Goal: Check status: Check status

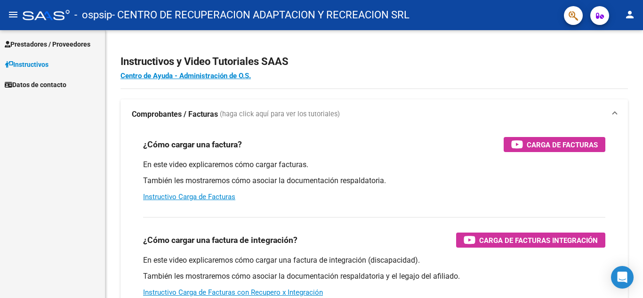
click at [41, 47] on span "Prestadores / Proveedores" at bounding box center [48, 44] width 86 height 10
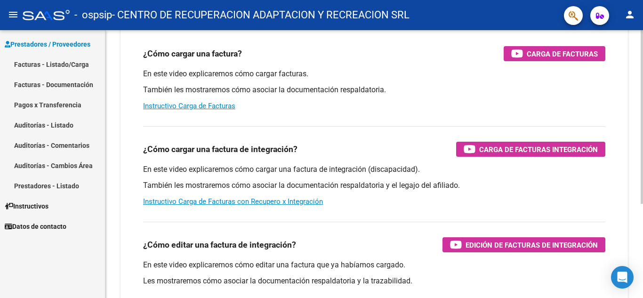
scroll to position [94, 0]
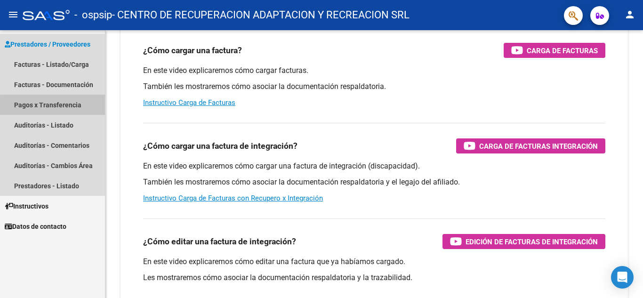
click at [76, 108] on link "Pagos x Transferencia" at bounding box center [52, 105] width 105 height 20
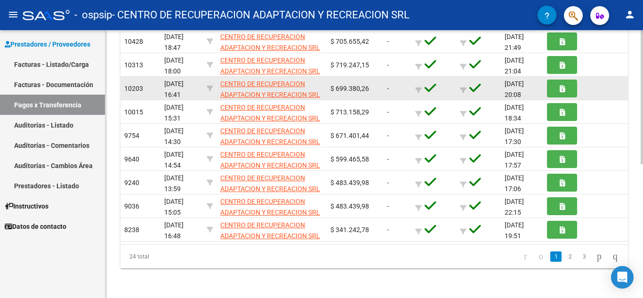
scroll to position [267, 0]
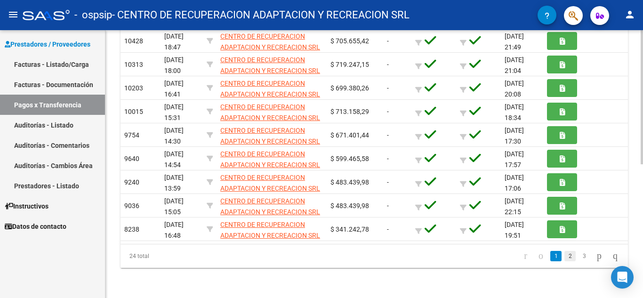
click at [565, 255] on link "2" at bounding box center [570, 256] width 11 height 10
click at [551, 259] on link "1" at bounding box center [556, 256] width 11 height 10
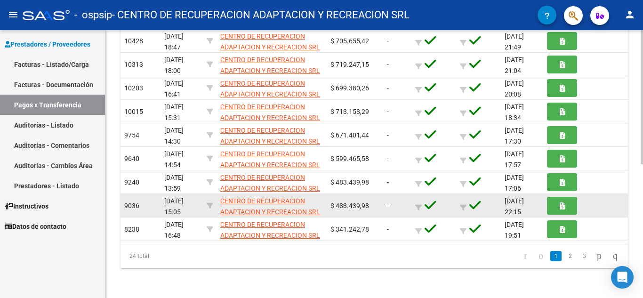
scroll to position [172, 0]
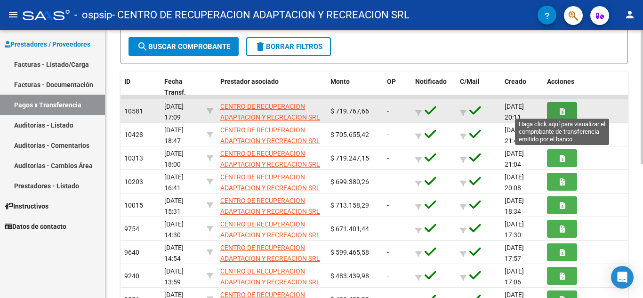
click at [560, 113] on icon "button" at bounding box center [562, 111] width 5 height 7
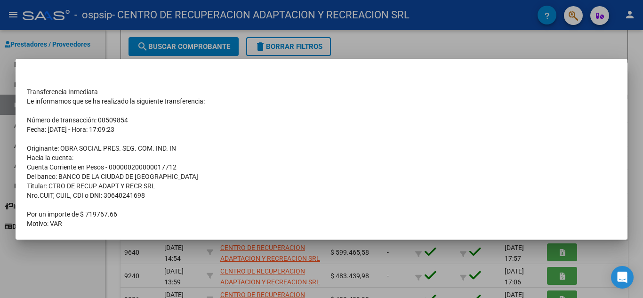
click at [442, 38] on div at bounding box center [321, 149] width 643 height 298
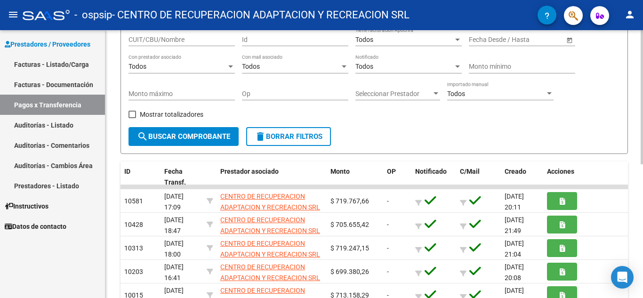
scroll to position [78, 0]
